Goal: Information Seeking & Learning: Check status

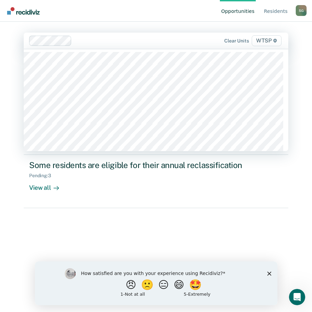
click at [92, 41] on div at bounding box center [141, 41] width 132 height 8
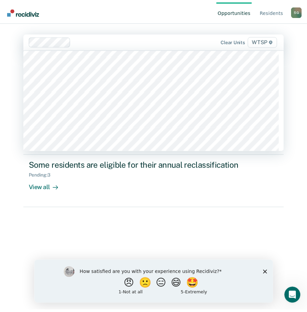
scroll to position [102, 0]
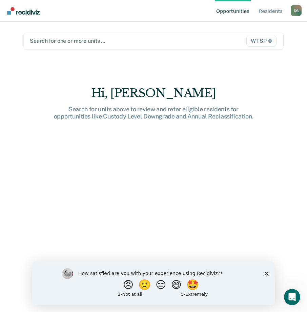
click at [259, 42] on span "WTSP" at bounding box center [261, 41] width 30 height 11
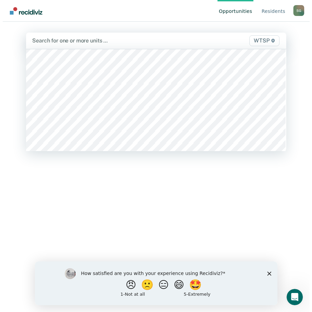
scroll to position [6035, 0]
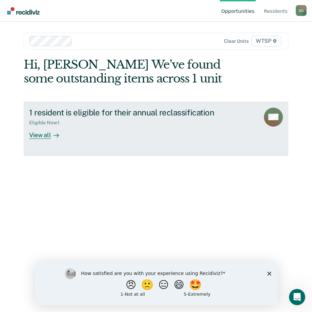
click at [47, 135] on div "View all" at bounding box center [48, 131] width 38 height 13
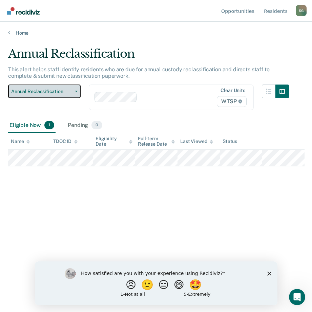
click at [77, 91] on icon "button" at bounding box center [76, 91] width 3 height 1
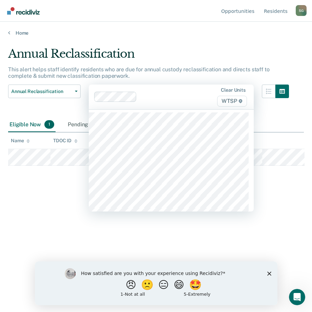
click at [178, 88] on div "Clear units WTSP" at bounding box center [171, 96] width 165 height 25
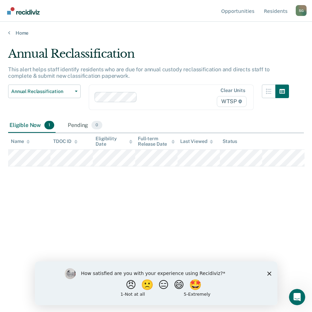
click at [7, 33] on div "Home" at bounding box center [156, 29] width 312 height 14
click at [233, 101] on span "WTSP" at bounding box center [232, 101] width 30 height 11
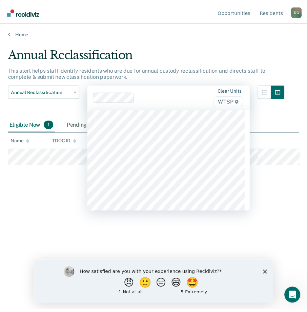
scroll to position [2238, 0]
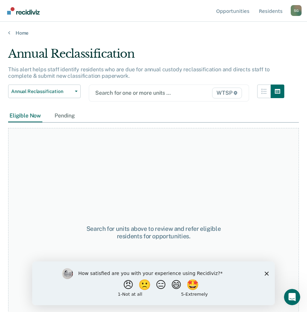
click at [144, 92] on div at bounding box center [146, 93] width 103 height 8
click at [104, 94] on div at bounding box center [146, 93] width 103 height 8
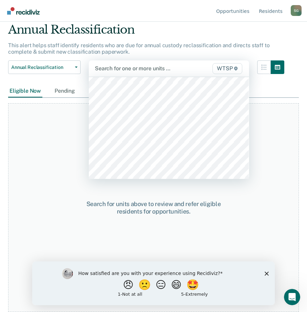
scroll to position [6191, 0]
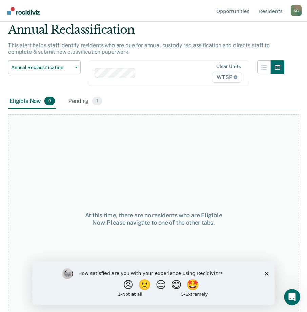
click at [81, 101] on div "Pending 1" at bounding box center [85, 101] width 36 height 15
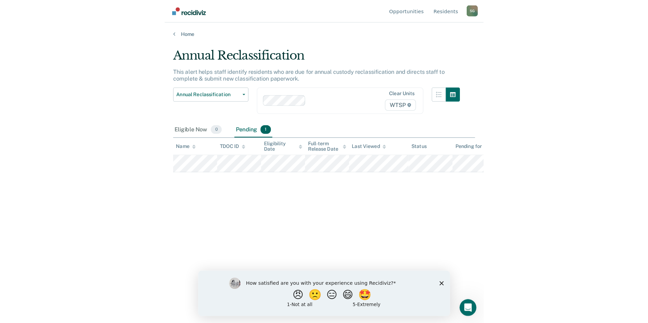
scroll to position [0, 0]
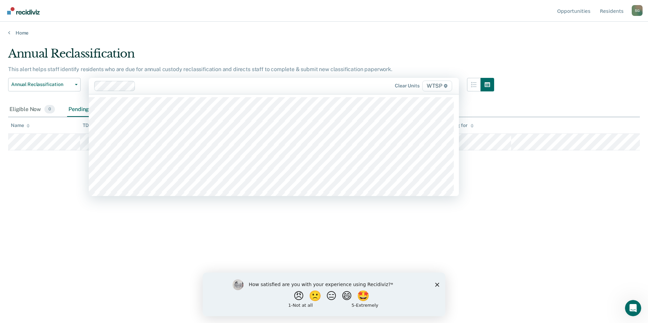
click at [312, 87] on span "WTSP" at bounding box center [437, 86] width 30 height 11
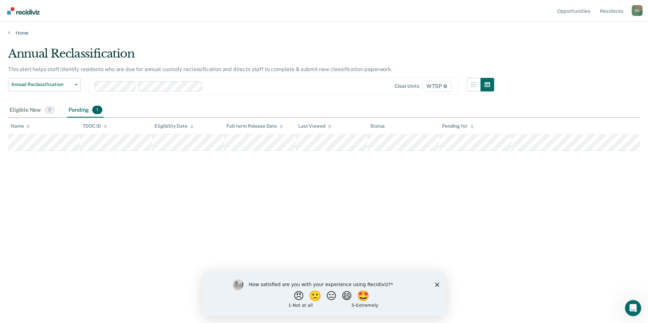
click at [312, 87] on span "WTSP" at bounding box center [437, 86] width 30 height 11
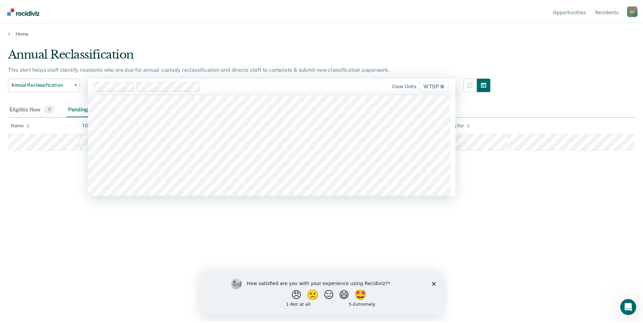
scroll to position [5998, 0]
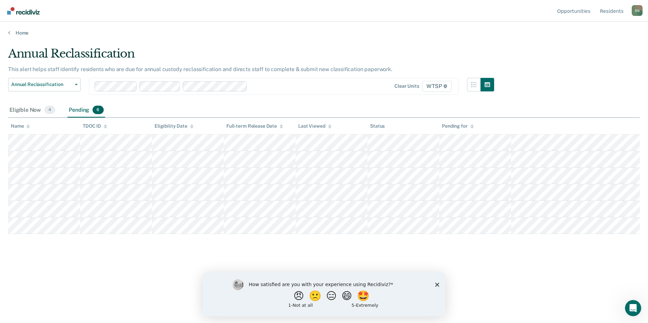
click at [311, 87] on div at bounding box center [297, 86] width 95 height 8
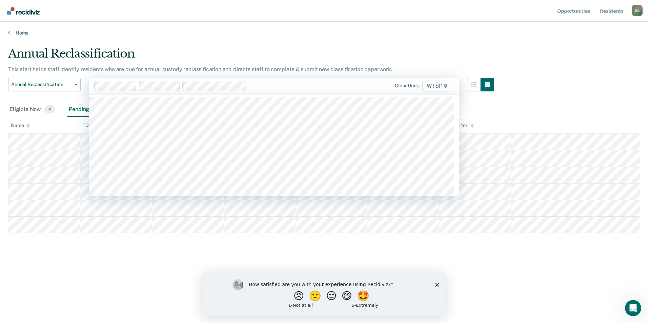
click at [256, 85] on div at bounding box center [297, 86] width 95 height 8
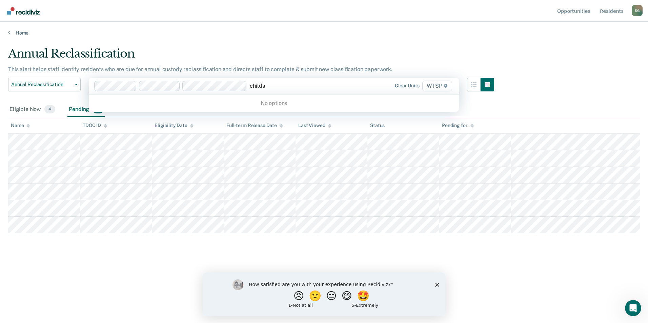
type input "childs"
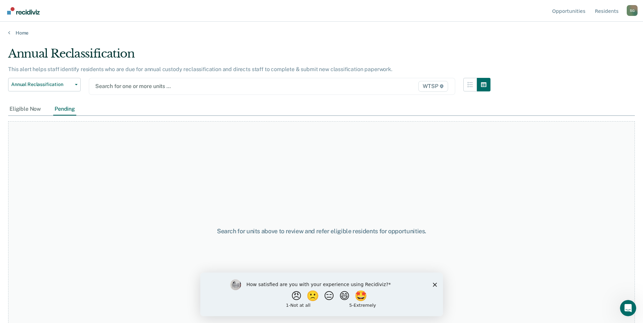
drag, startPoint x: 131, startPoint y: 84, endPoint x: 122, endPoint y: 85, distance: 9.5
click at [122, 84] on div at bounding box center [218, 86] width 247 height 8
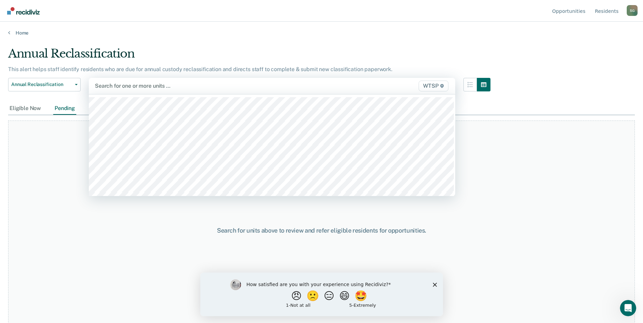
click at [148, 88] on div at bounding box center [219, 86] width 248 height 8
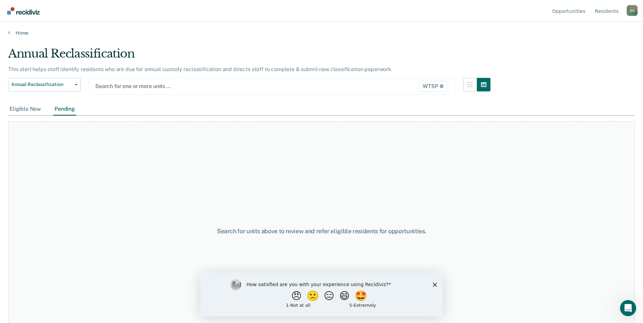
click at [28, 107] on div "Eligible Now" at bounding box center [25, 109] width 34 height 13
click at [75, 84] on icon "button" at bounding box center [76, 84] width 3 height 1
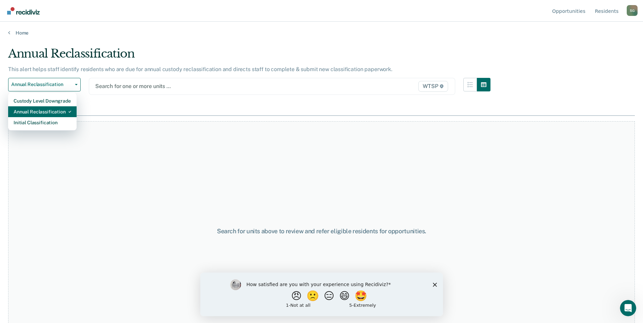
click at [60, 110] on div "Annual Reclassification" at bounding box center [43, 111] width 58 height 11
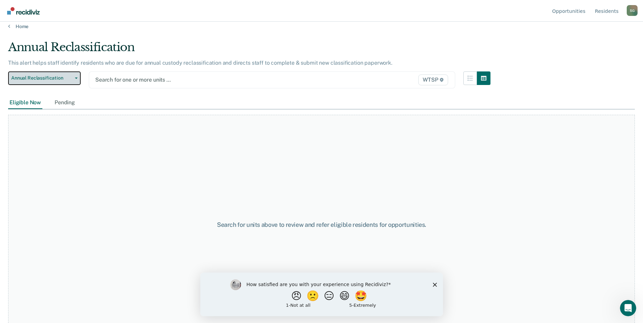
scroll to position [0, 0]
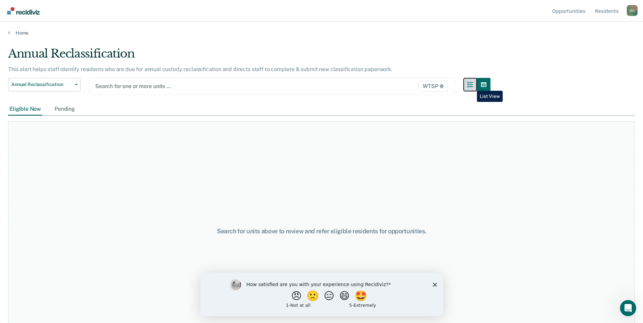
click at [312, 86] on icon "button" at bounding box center [470, 84] width 5 height 5
click at [312, 86] on button "button" at bounding box center [470, 85] width 14 height 14
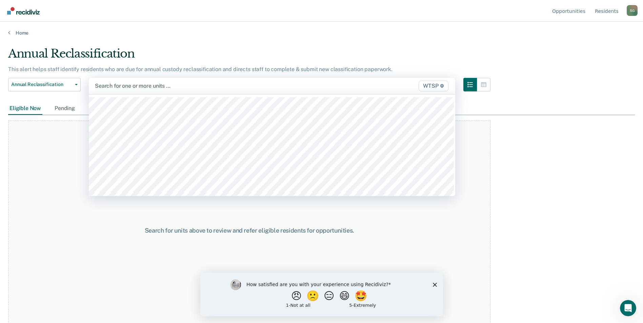
click at [312, 86] on span "WTSP" at bounding box center [434, 86] width 30 height 11
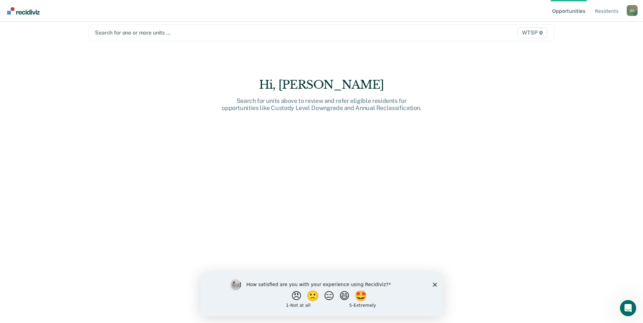
scroll to position [10, 0]
